Goal: Task Accomplishment & Management: Complete application form

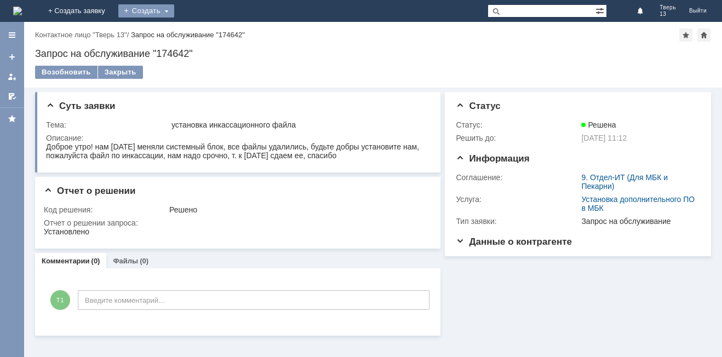
click at [174, 12] on div "Создать" at bounding box center [146, 10] width 56 height 13
click at [204, 35] on link "Заявка" at bounding box center [162, 32] width 83 height 13
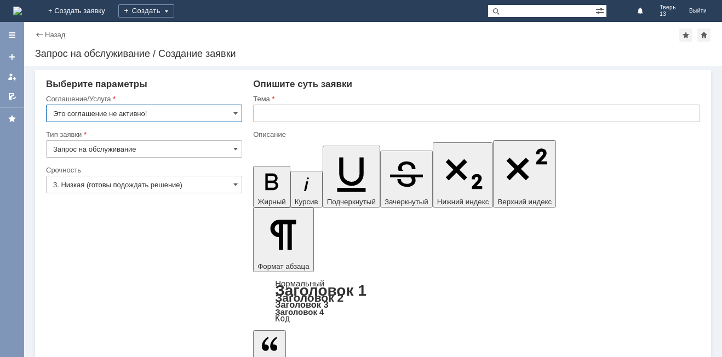
click at [183, 114] on input "Это соглашение не активно!" at bounding box center [144, 114] width 196 height 18
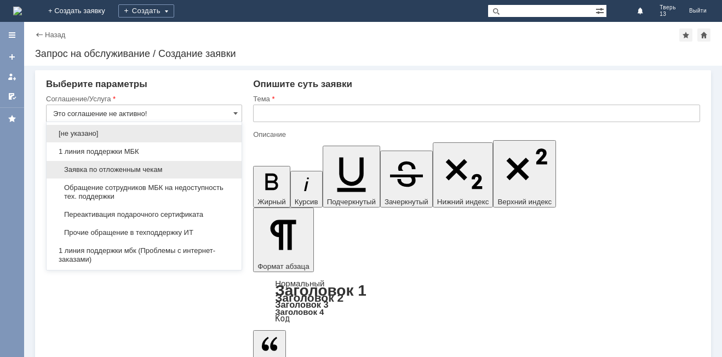
click at [180, 168] on span "Заявка по отложенным чекам" at bounding box center [144, 170] width 182 height 9
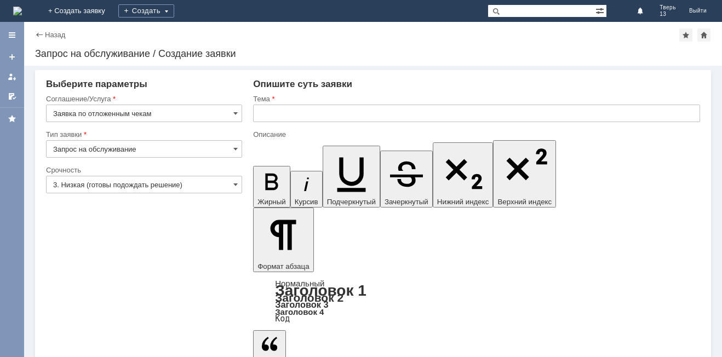
type input "Заявка по отложенным чекам"
click at [312, 115] on input "text" at bounding box center [476, 114] width 447 height 18
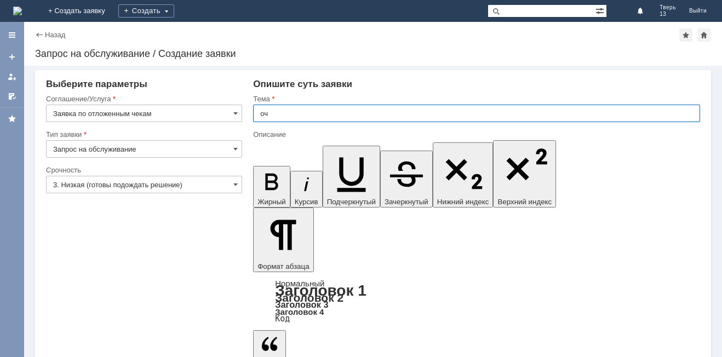
type input "оч"
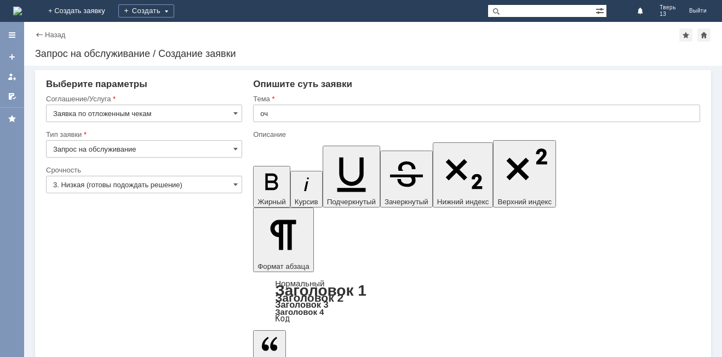
drag, startPoint x: 424, startPoint y: 2952, endPoint x: 414, endPoint y: 2941, distance: 14.3
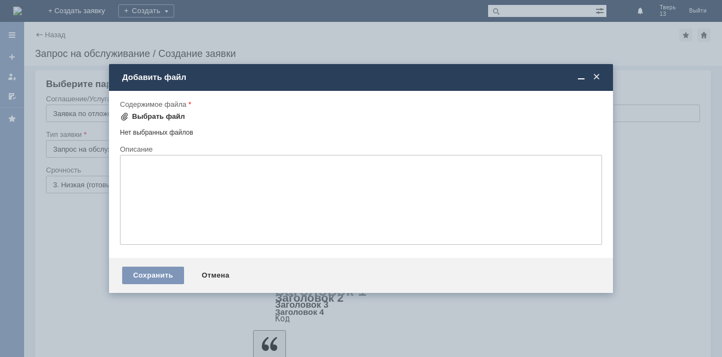
click at [147, 117] on div "Выбрать файл" at bounding box center [158, 116] width 53 height 9
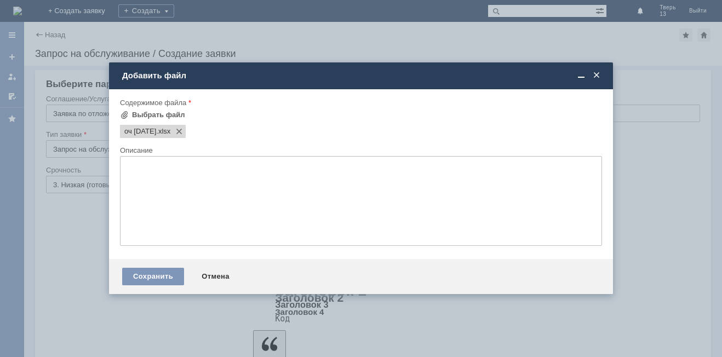
click at [218, 135] on div "оч [DATE] .xlsx" at bounding box center [360, 130] width 485 height 15
click at [153, 274] on div "Сохранить" at bounding box center [153, 277] width 62 height 18
